Goal: Check status: Check status

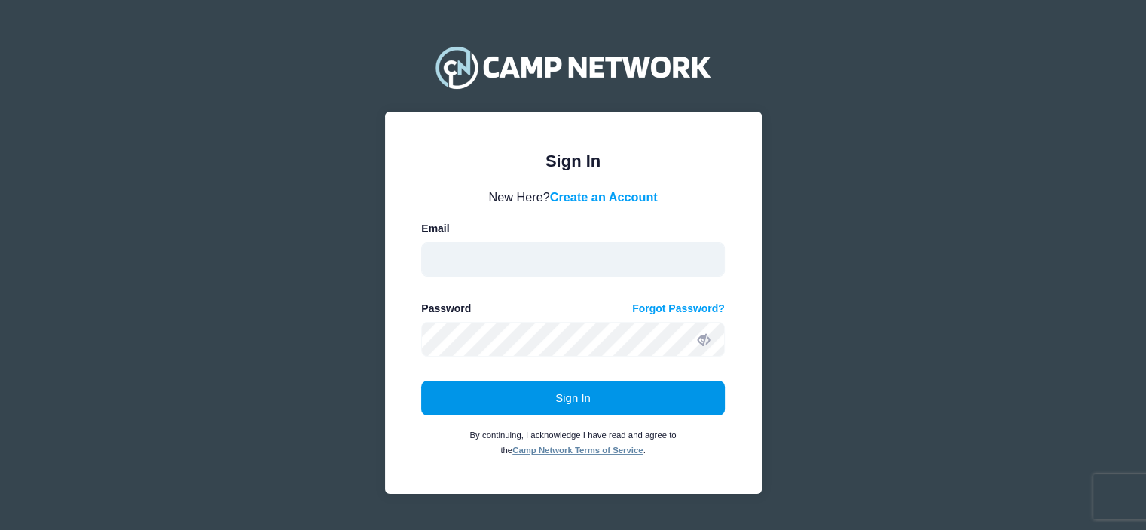
type input "davidrubiovolleyballcamp@gmail.com"
click at [562, 390] on button "Sign In" at bounding box center [573, 398] width 304 height 35
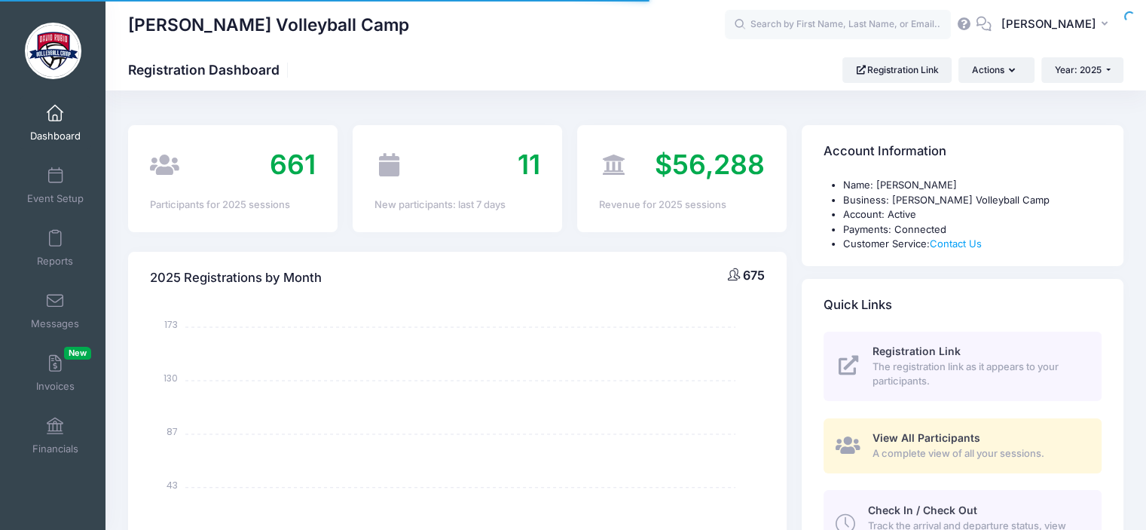
select select
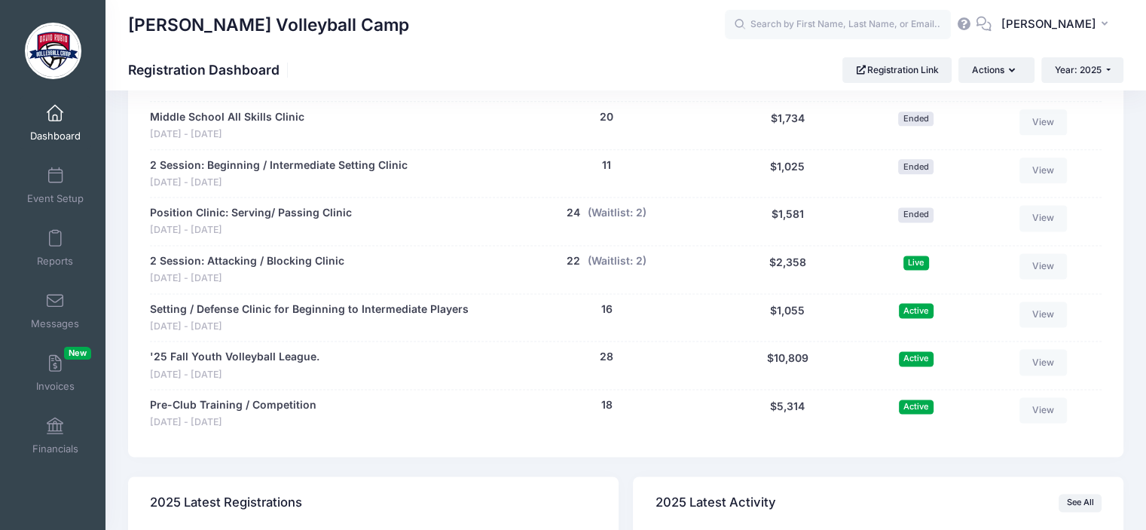
scroll to position [1964, 0]
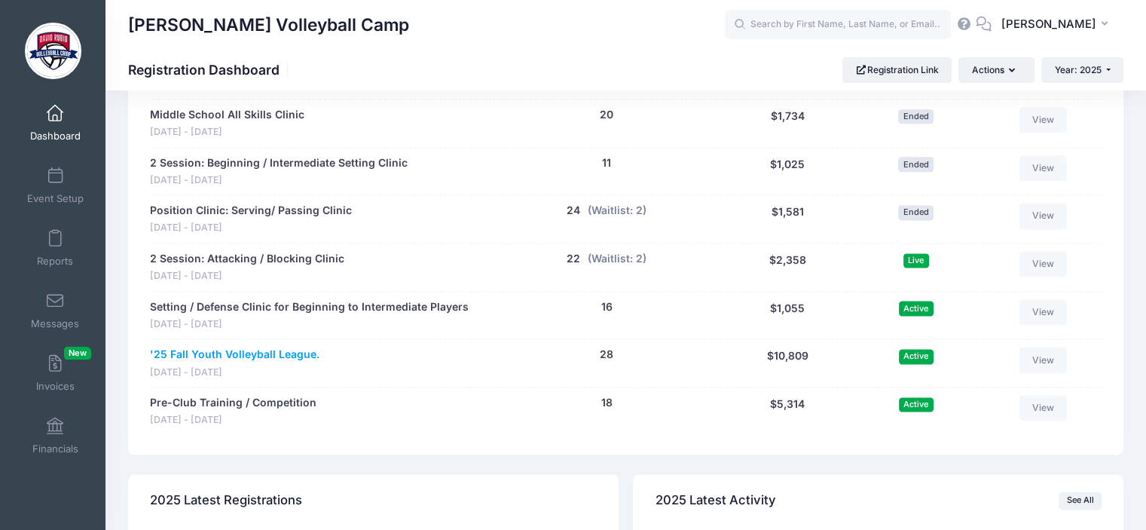
click at [249, 348] on link "'25 Fall Youth Volleyball League." at bounding box center [235, 355] width 170 height 16
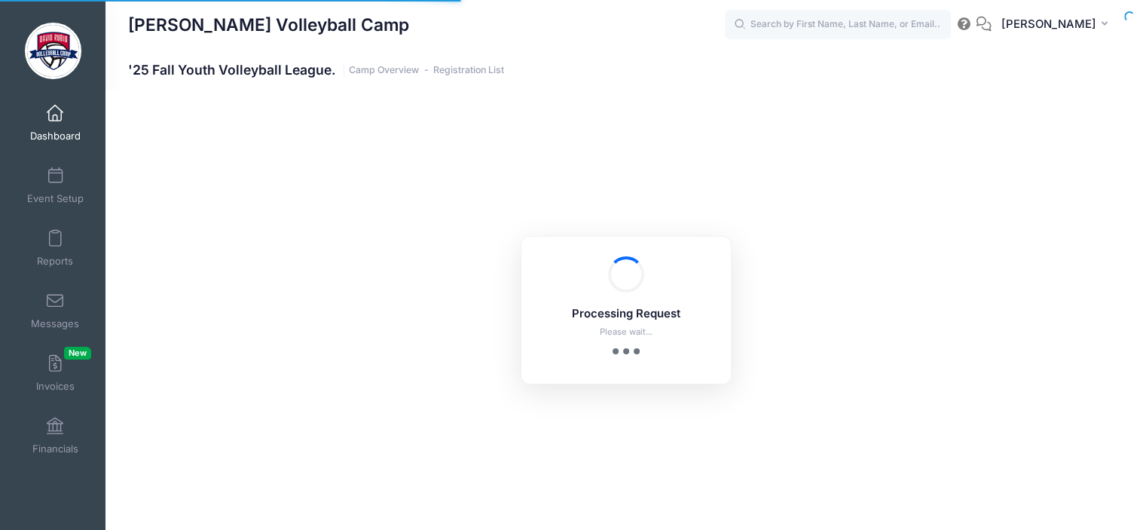
select select "10"
